Goal: Book appointment/travel/reservation

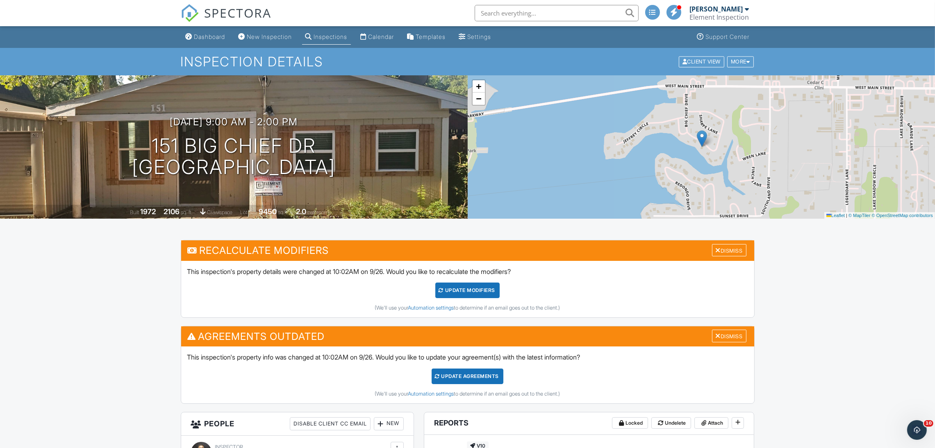
click at [203, 25] on link "SPECTORA" at bounding box center [226, 19] width 91 height 17
click at [0, 0] on div at bounding box center [0, 0] width 0 height 0
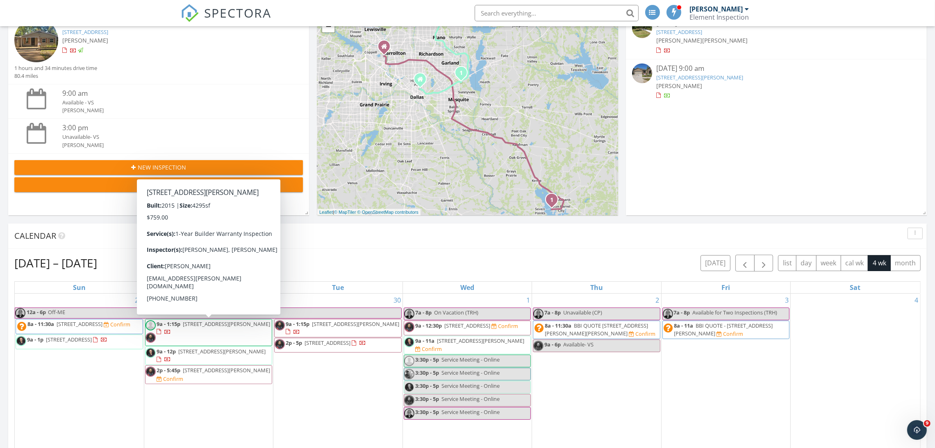
click at [121, 37] on div "[PERSON_NAME]" at bounding box center [170, 40] width 216 height 9
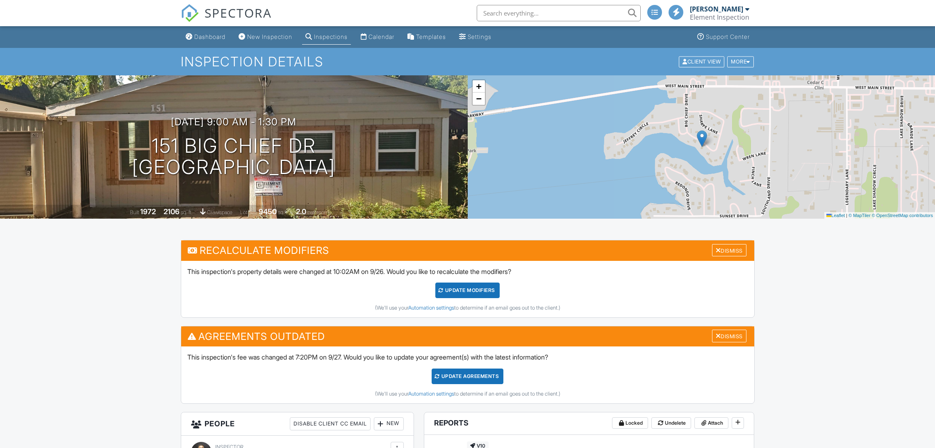
scroll to position [331, 0]
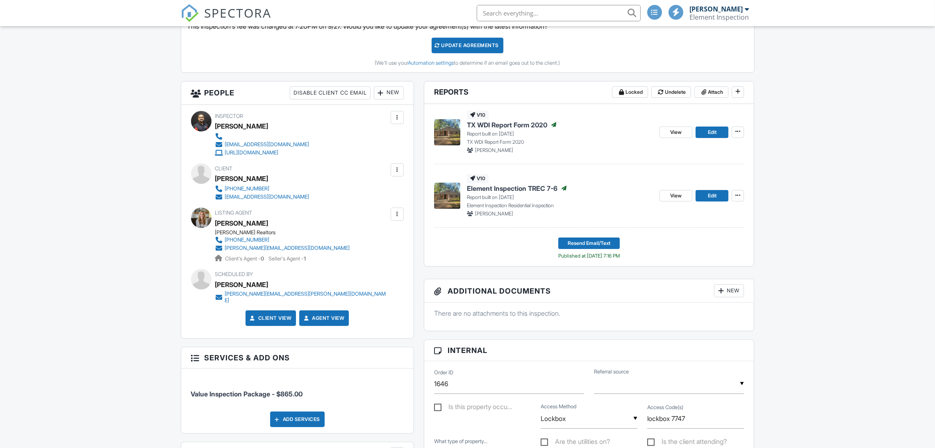
click at [229, 13] on span "SPECTORA" at bounding box center [238, 12] width 67 height 17
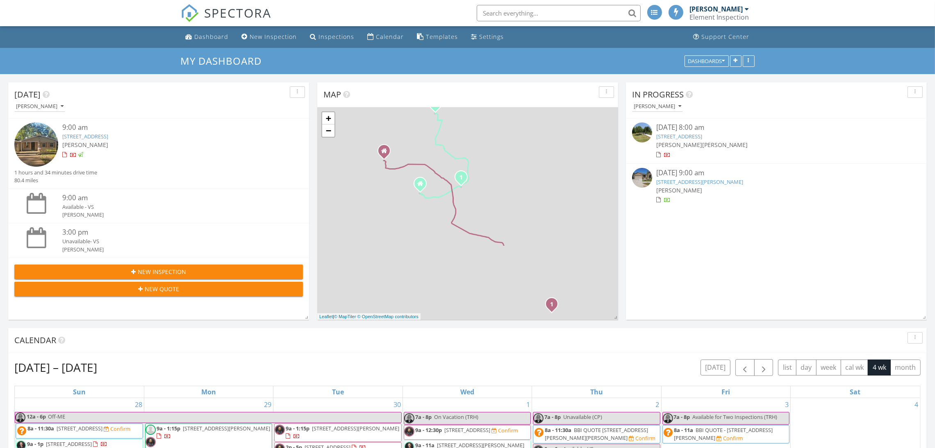
scroll to position [148, 0]
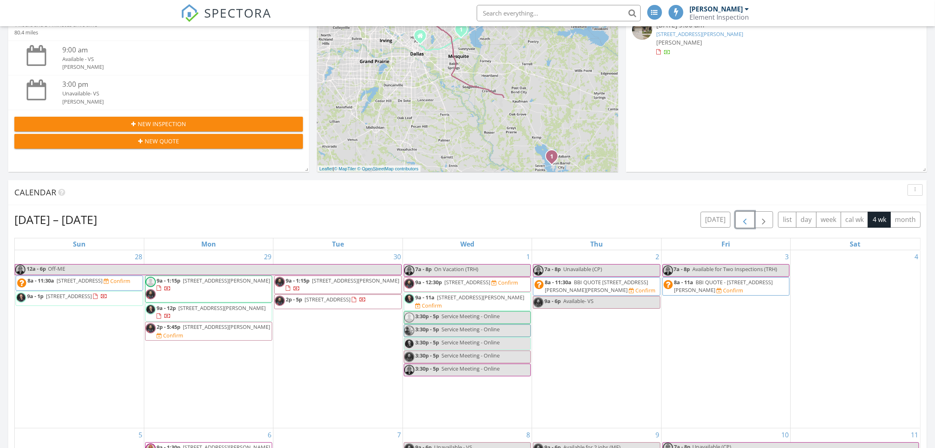
click at [742, 215] on span "button" at bounding box center [745, 220] width 10 height 10
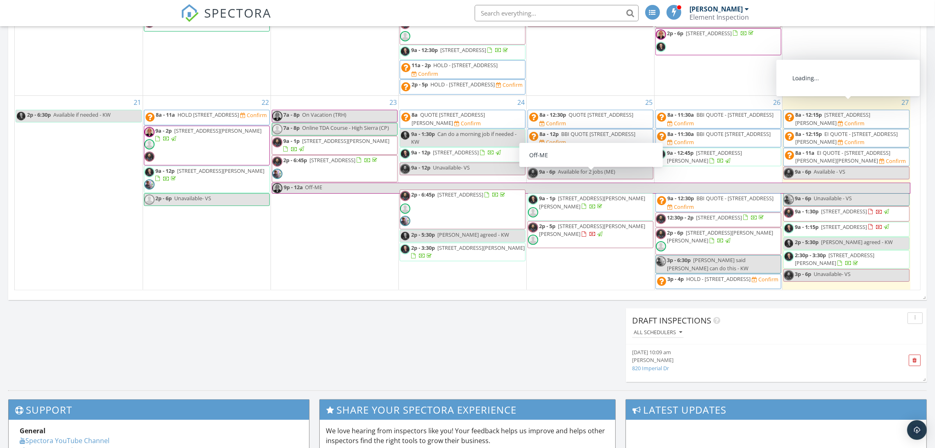
scroll to position [4, 4]
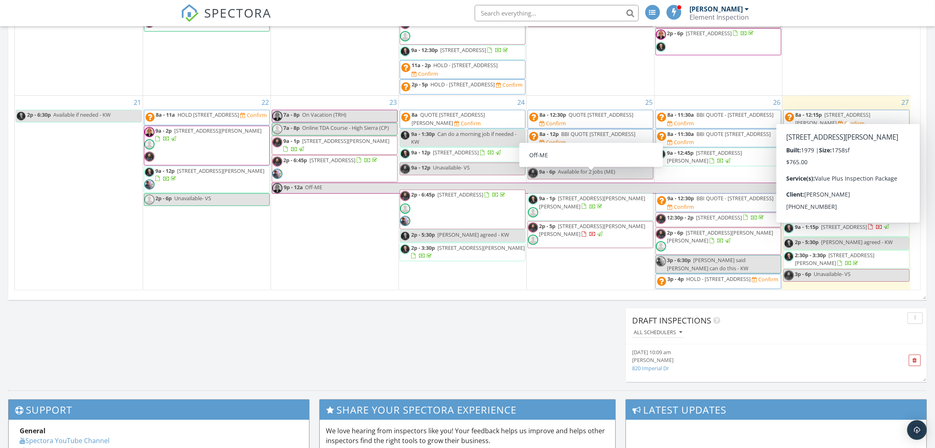
click at [869, 287] on div "27 8a - 12:15p 7804 Daniel Dr, North Richland Hills 76182 Confirm 8a - 12:15p E…" at bounding box center [847, 193] width 128 height 194
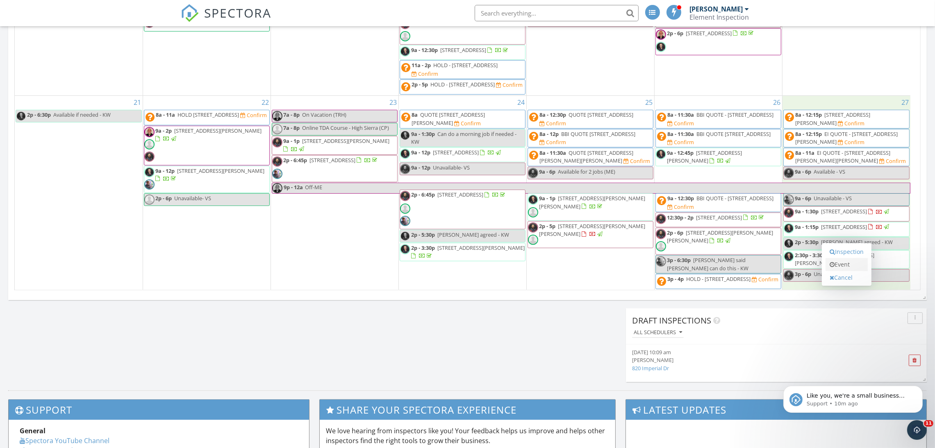
scroll to position [0, 0]
click at [847, 263] on link "Event" at bounding box center [847, 264] width 42 height 13
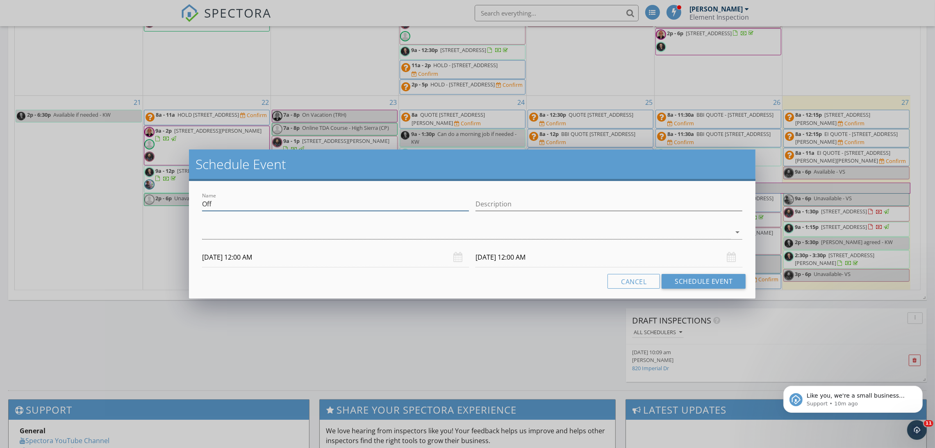
click at [432, 207] on input "Off" at bounding box center [335, 205] width 267 height 14
type input "O"
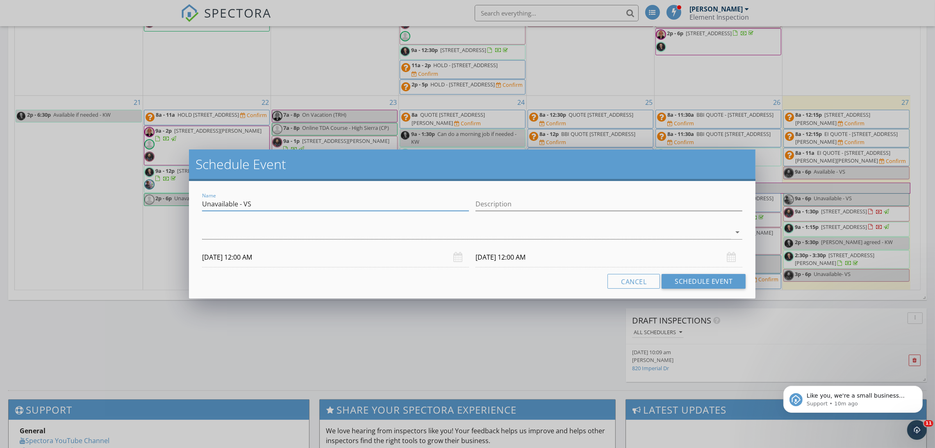
type input "Unavailable - VS"
type input "Birthday"
click at [393, 231] on div at bounding box center [466, 233] width 529 height 14
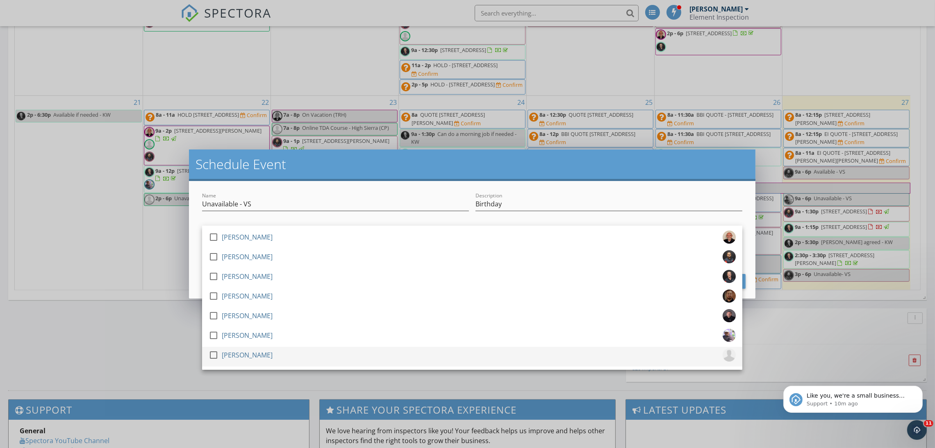
click at [218, 353] on div at bounding box center [214, 355] width 14 height 14
click at [196, 280] on div "Name Unavailable - VS Description Birthday check_box_outline_blank Thomas Holth…" at bounding box center [472, 240] width 567 height 118
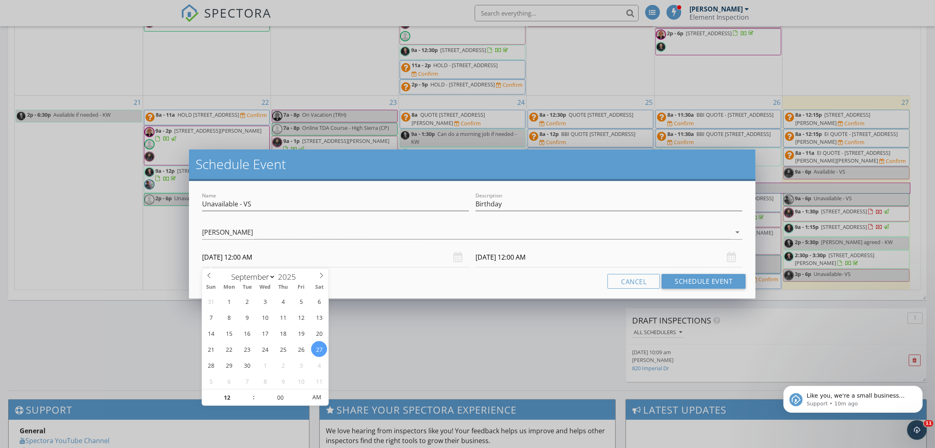
click at [241, 264] on input "09/27/2025 12:00 AM" at bounding box center [335, 258] width 267 height 20
click at [228, 394] on input "12" at bounding box center [227, 398] width 50 height 16
type input "09"
type input "[DATE] 9:00 AM"
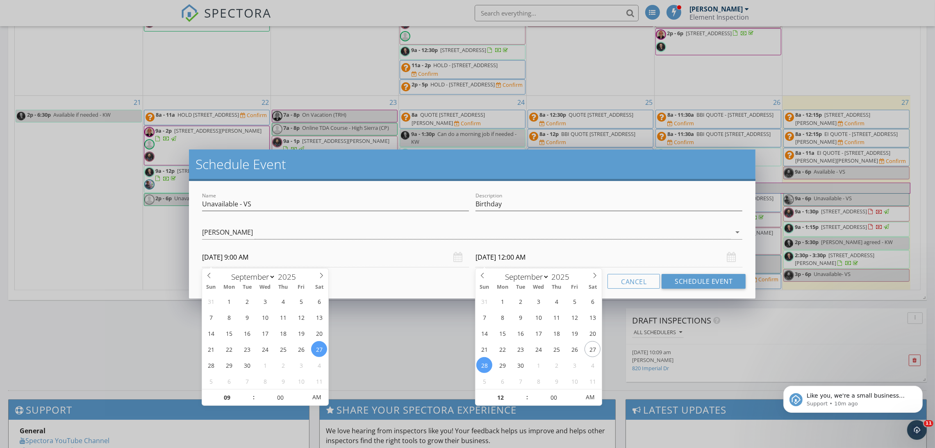
click at [491, 263] on input "09/28/2025 12:00 AM" at bounding box center [609, 258] width 267 height 20
type input "09"
type input "[DATE] 9:00 AM"
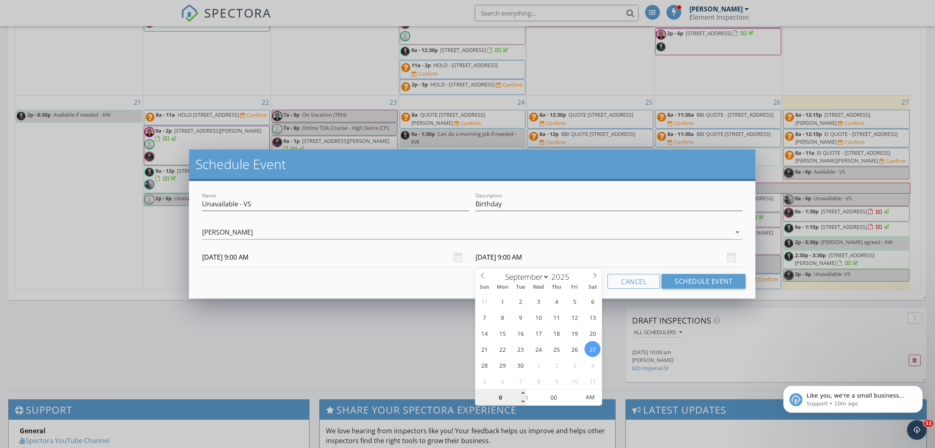
type input "06"
type input "09/27/2025 6:00 PM"
click at [592, 395] on span "PM" at bounding box center [590, 397] width 23 height 16
type input "06"
click at [701, 283] on button "Schedule Event" at bounding box center [704, 281] width 84 height 15
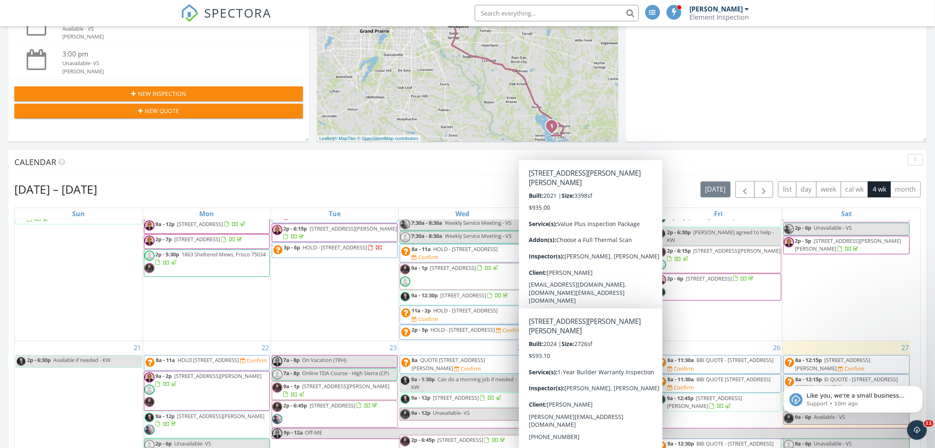
scroll to position [174, 0]
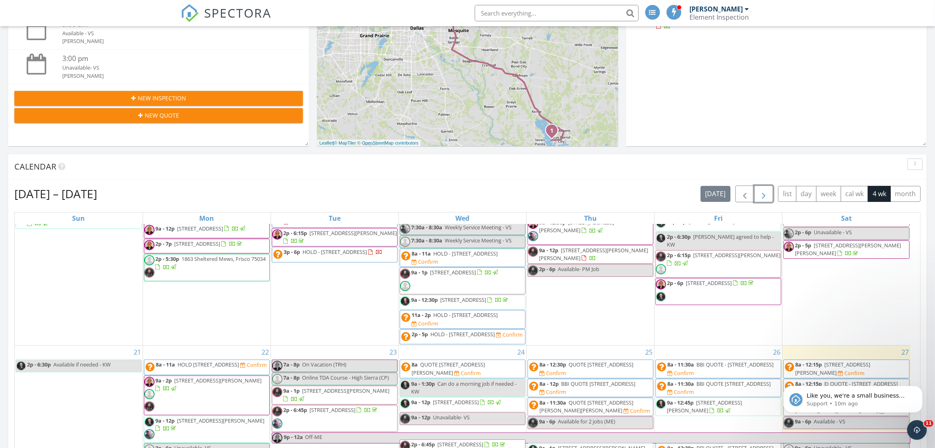
click at [759, 193] on span "button" at bounding box center [764, 194] width 10 height 10
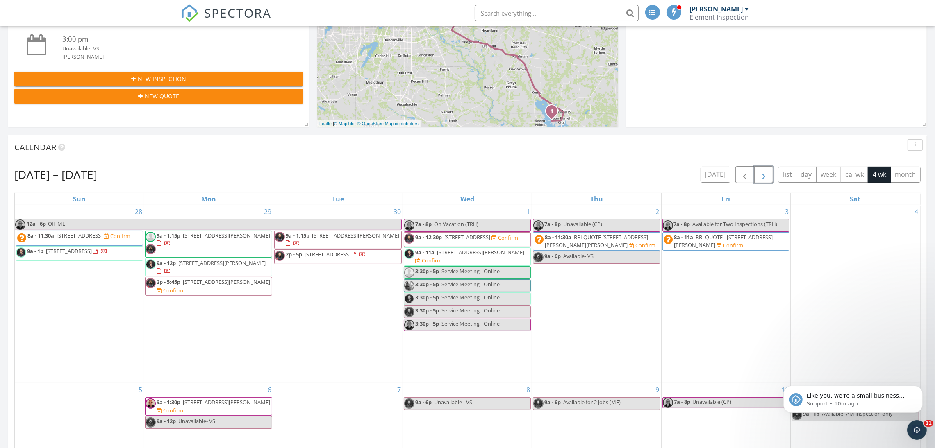
scroll to position [189, 0]
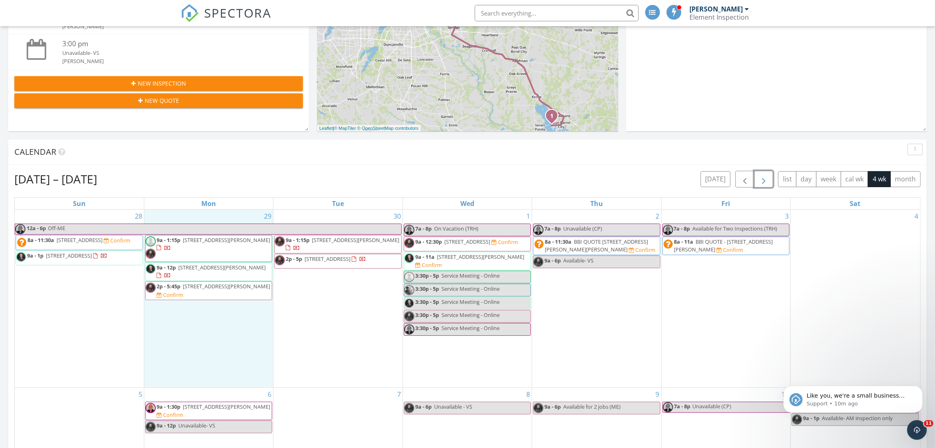
click at [185, 353] on div "29 9a - 1:15p 3504 Green Mountain Pl , McKinney 75070 9a - 12p 7111 Daytona Mew…" at bounding box center [208, 299] width 129 height 178
click at [195, 333] on icon at bounding box center [193, 332] width 5 height 6
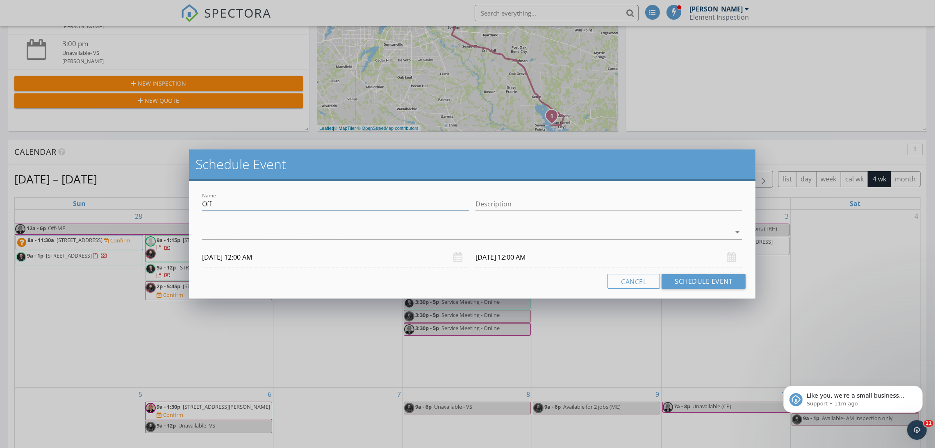
click at [246, 200] on input "Off" at bounding box center [335, 205] width 267 height 14
type input "Unavailable - VS"
click at [489, 200] on input "Description" at bounding box center [609, 205] width 267 height 14
type input "Doctor's appointment for knee injury"
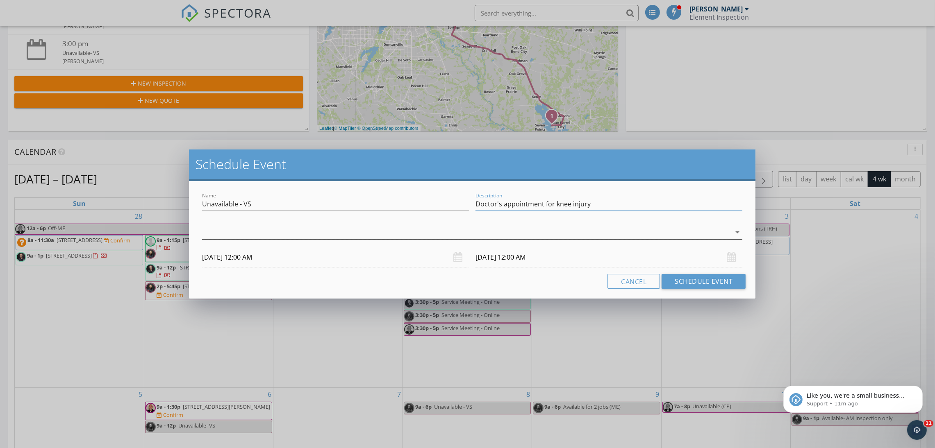
click at [344, 237] on div at bounding box center [466, 233] width 529 height 14
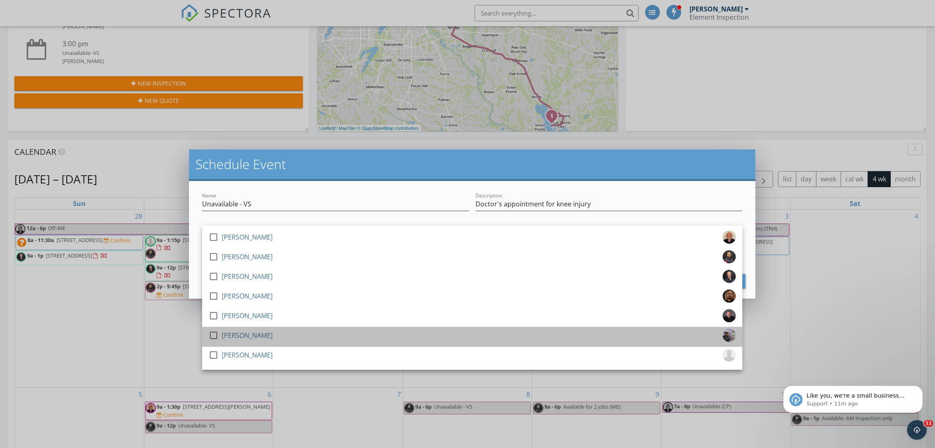
click at [224, 335] on div "[PERSON_NAME]" at bounding box center [247, 335] width 51 height 13
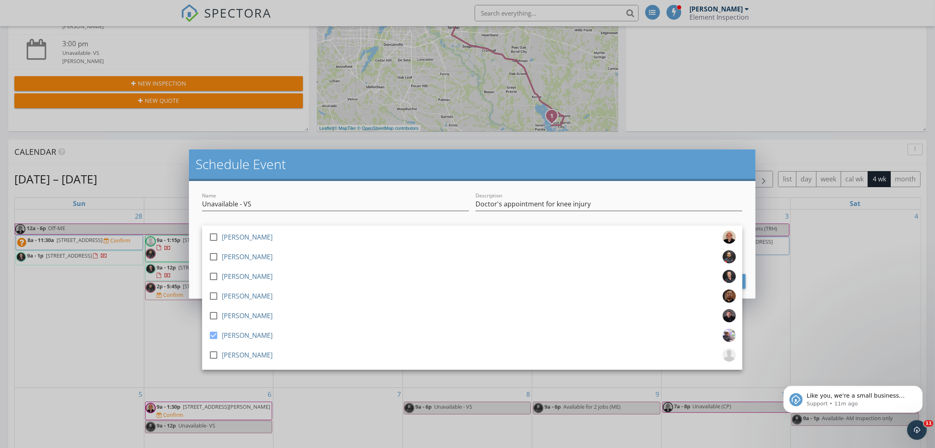
click at [197, 271] on div "Name Unavailable - VS Description Doctor's appointment for knee injury check_bo…" at bounding box center [472, 240] width 567 height 118
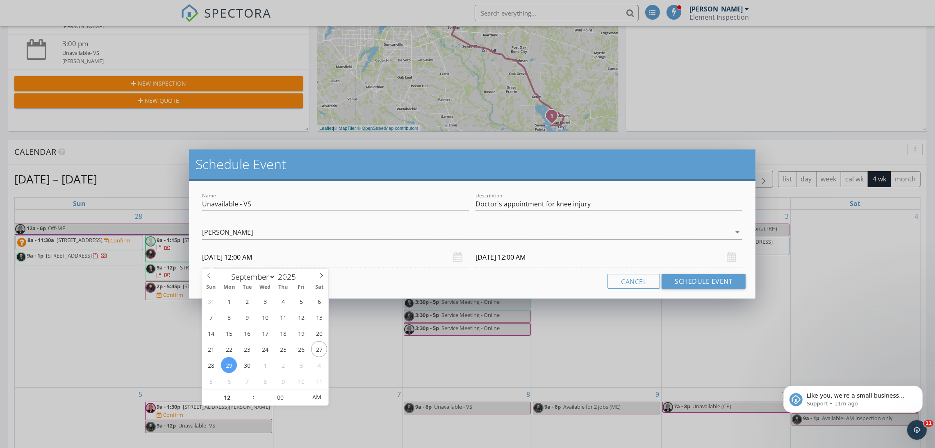
click at [249, 254] on input "09/29/2025 12:00 AM" at bounding box center [335, 258] width 267 height 20
click at [226, 396] on input "12" at bounding box center [227, 398] width 50 height 16
type input "09"
type input "09/29/2025 9:00 AM"
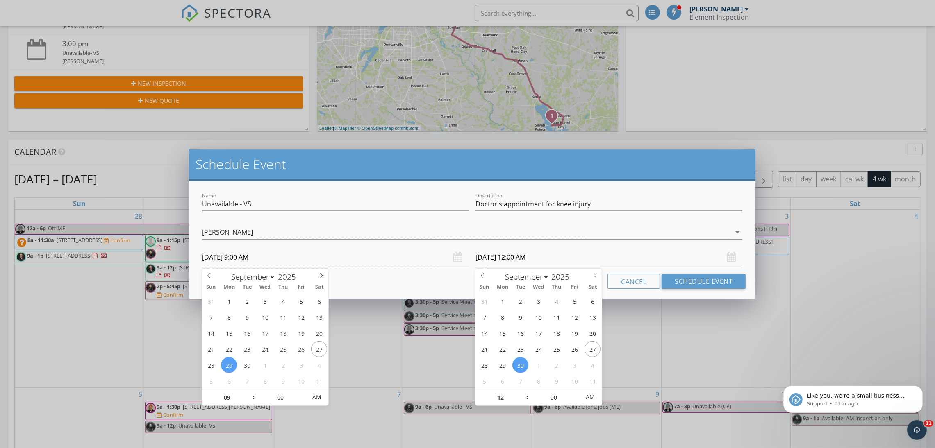
click at [498, 262] on input "09/30/2025 12:00 AM" at bounding box center [609, 258] width 267 height 20
type input "09"
type input "09/29/2025 9:00 AM"
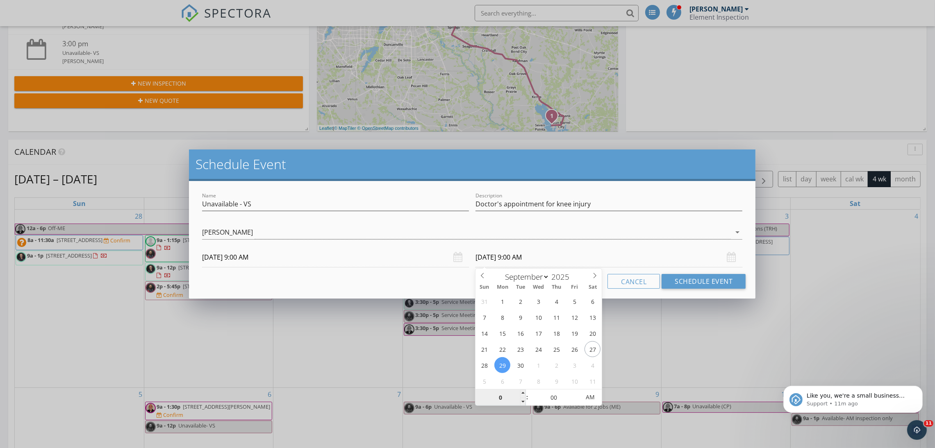
type input "06"
type input "09/29/2025 6:00 PM"
click at [592, 401] on span "PM" at bounding box center [590, 397] width 23 height 16
type input "06"
click at [395, 279] on div "Cancel Schedule Event" at bounding box center [472, 281] width 547 height 15
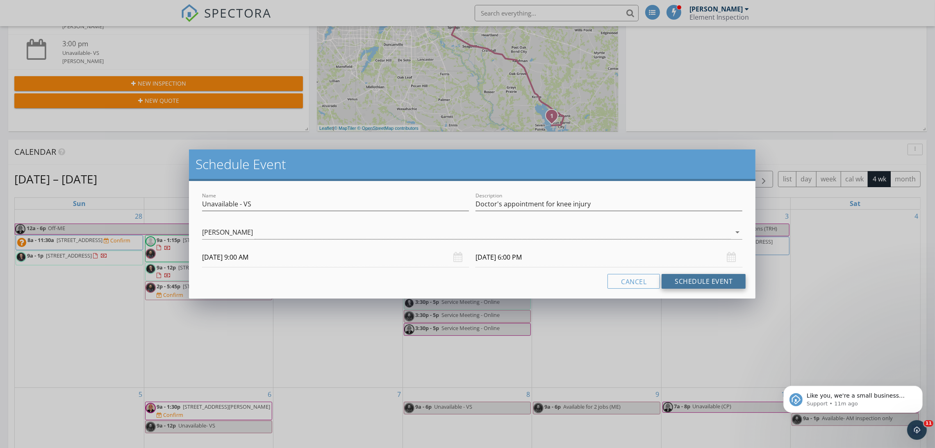
click at [685, 280] on button "Schedule Event" at bounding box center [704, 281] width 84 height 15
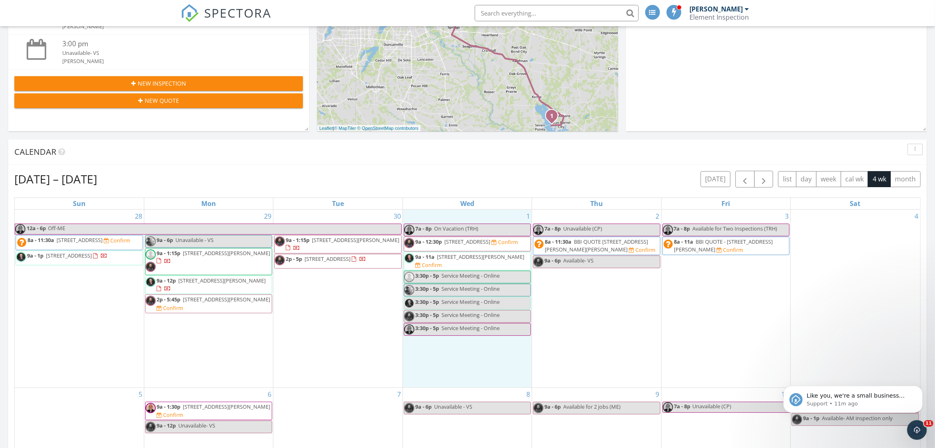
click at [438, 364] on div "1 7a - 8p On Vacation (TRH) 9a - 12:30p 908 Marcellus Ct, Arlington 76011 Confi…" at bounding box center [467, 299] width 129 height 178
click at [453, 338] on link "Event" at bounding box center [466, 341] width 42 height 13
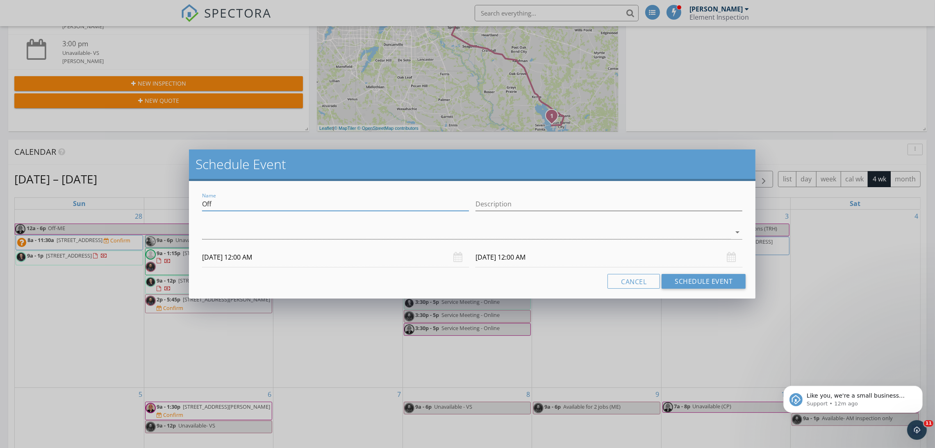
click at [299, 198] on input "Off" at bounding box center [335, 205] width 267 height 14
click at [308, 198] on input "Unaba" at bounding box center [335, 205] width 267 height 14
type input "Unavailable - VS"
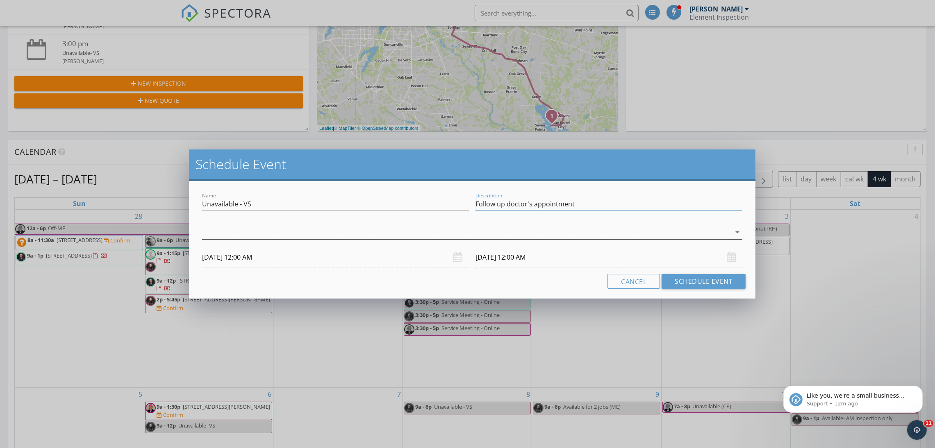
type input "Follow up doctor's appointment"
click at [239, 233] on div at bounding box center [466, 233] width 529 height 14
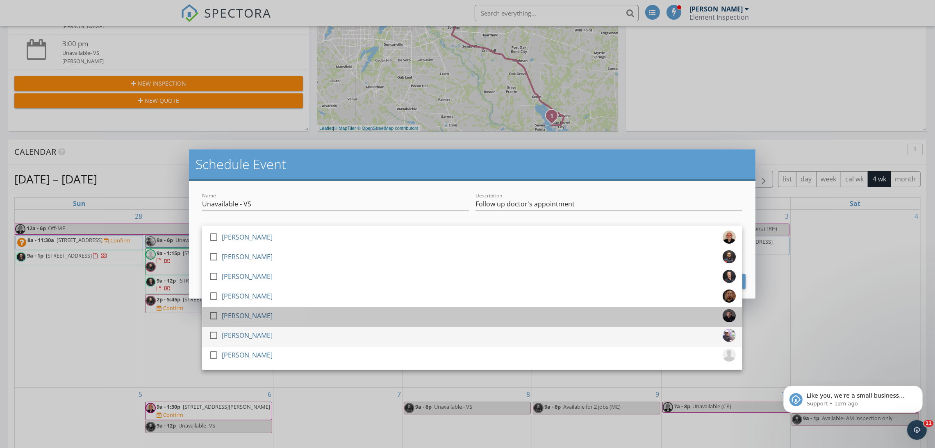
click at [228, 327] on div "check_box_outline_blank Thomas Holthe check_box_outline_blank Vivek Shedge chec…" at bounding box center [472, 298] width 540 height 144
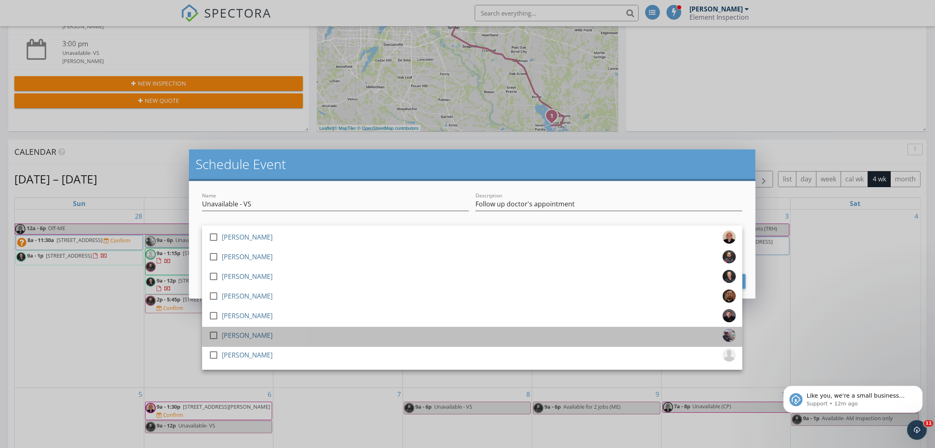
click at [226, 330] on div "[PERSON_NAME]" at bounding box center [247, 335] width 51 height 13
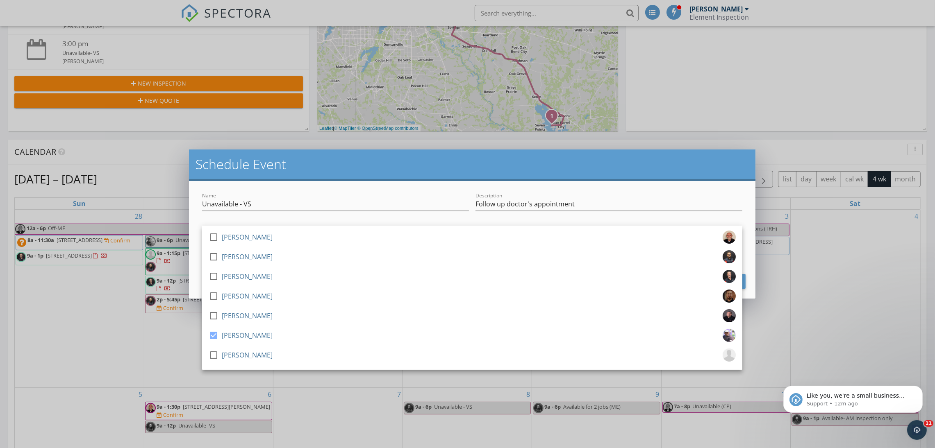
click at [198, 282] on div "Name Unavailable - VS Description Follow up doctor's appointment check_box_outl…" at bounding box center [472, 240] width 567 height 118
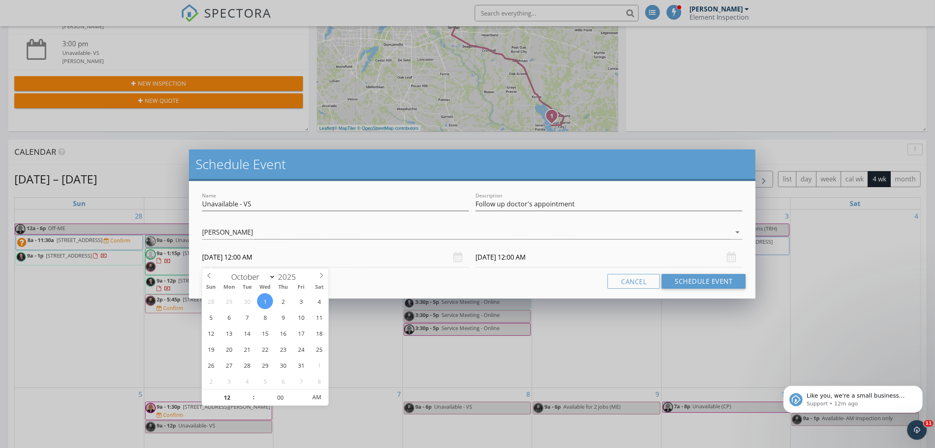
click at [228, 256] on input "10/01/2025 12:00 AM" at bounding box center [335, 258] width 267 height 20
click at [229, 396] on input "12" at bounding box center [227, 398] width 50 height 16
type input "09"
type input "10/01/2025 9:00 AM"
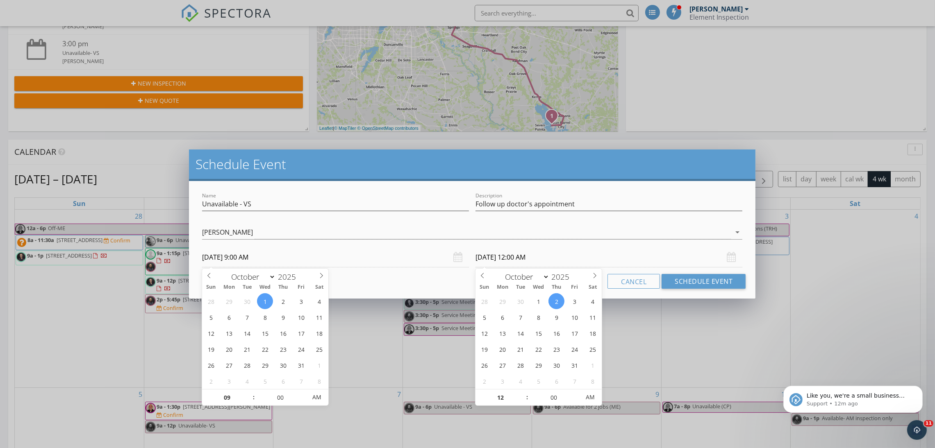
click at [501, 258] on input "10/02/2025 12:00 AM" at bounding box center [609, 258] width 267 height 20
type input "09"
type input "10/01/2025 9:00 AM"
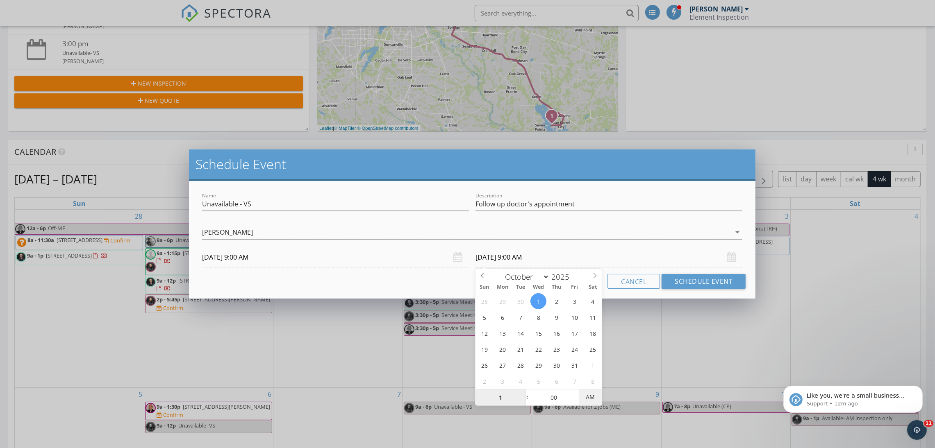
type input "01"
type input "10/01/2025 1:00 PM"
click at [596, 401] on span "PM" at bounding box center [590, 397] width 23 height 16
type input "01"
click at [700, 286] on button "Schedule Event" at bounding box center [704, 281] width 84 height 15
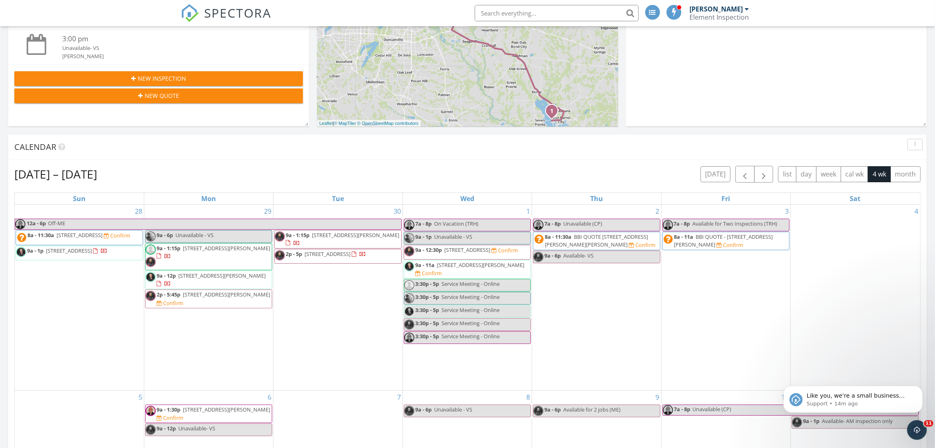
scroll to position [193, 0]
